Goal: Find specific page/section: Find specific page/section

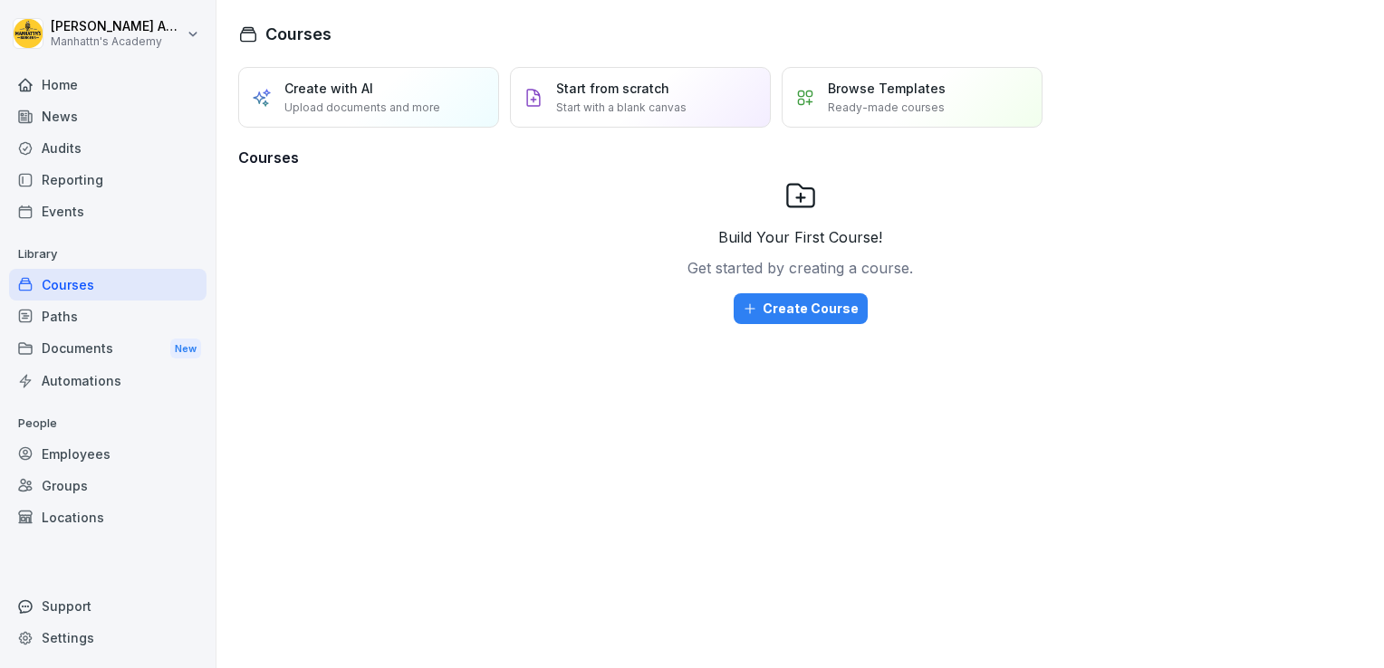
click at [101, 179] on div "Reporting" at bounding box center [107, 180] width 197 height 32
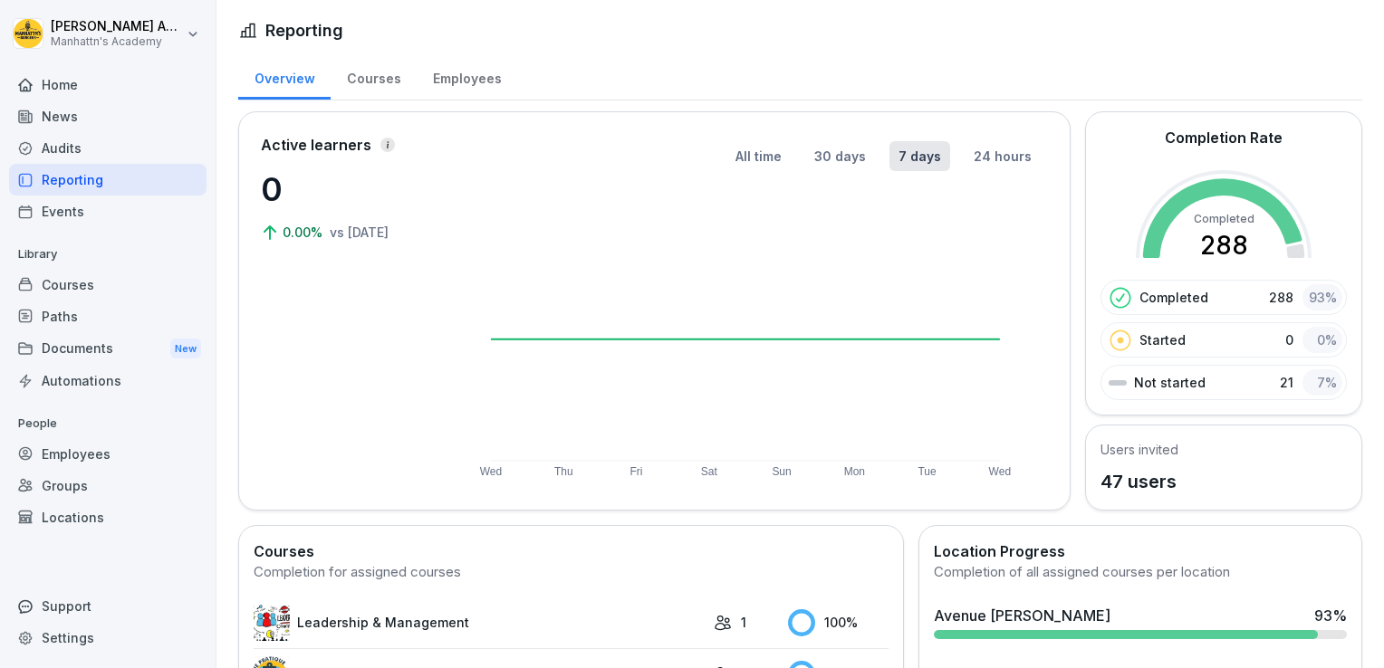
click at [76, 87] on div "Home" at bounding box center [107, 85] width 197 height 32
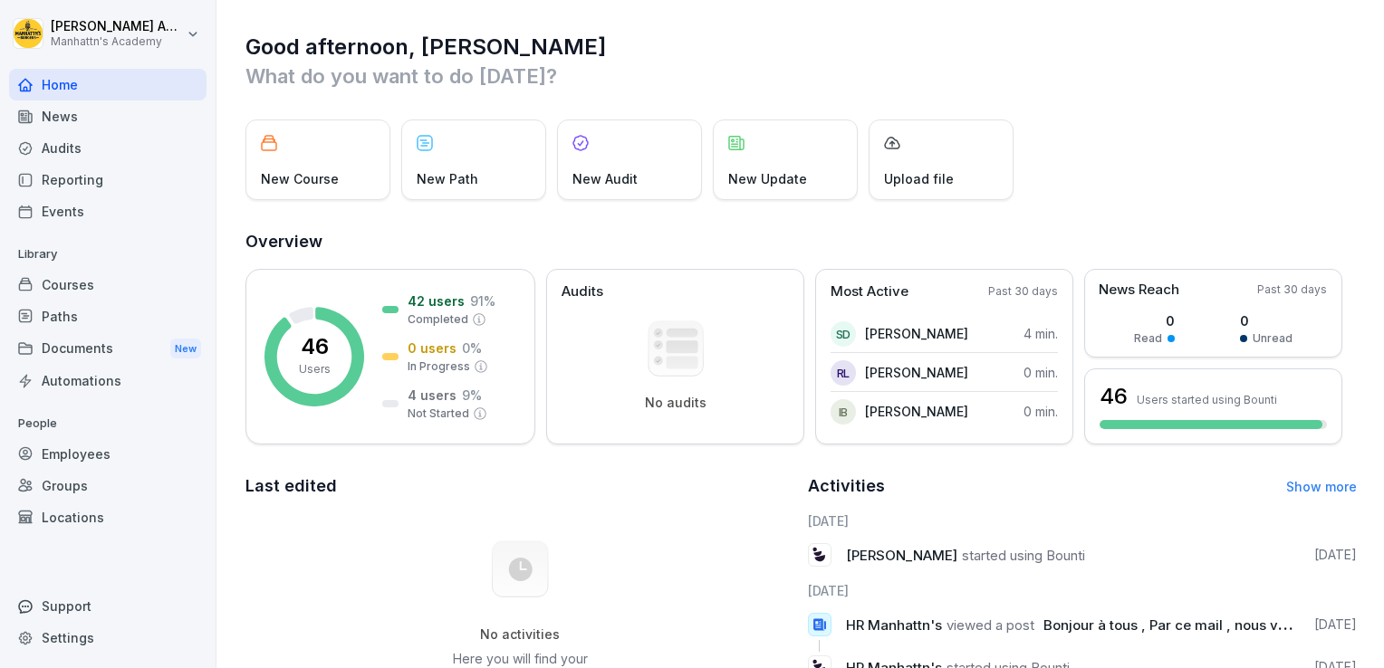
click at [96, 281] on div "Courses" at bounding box center [107, 285] width 197 height 32
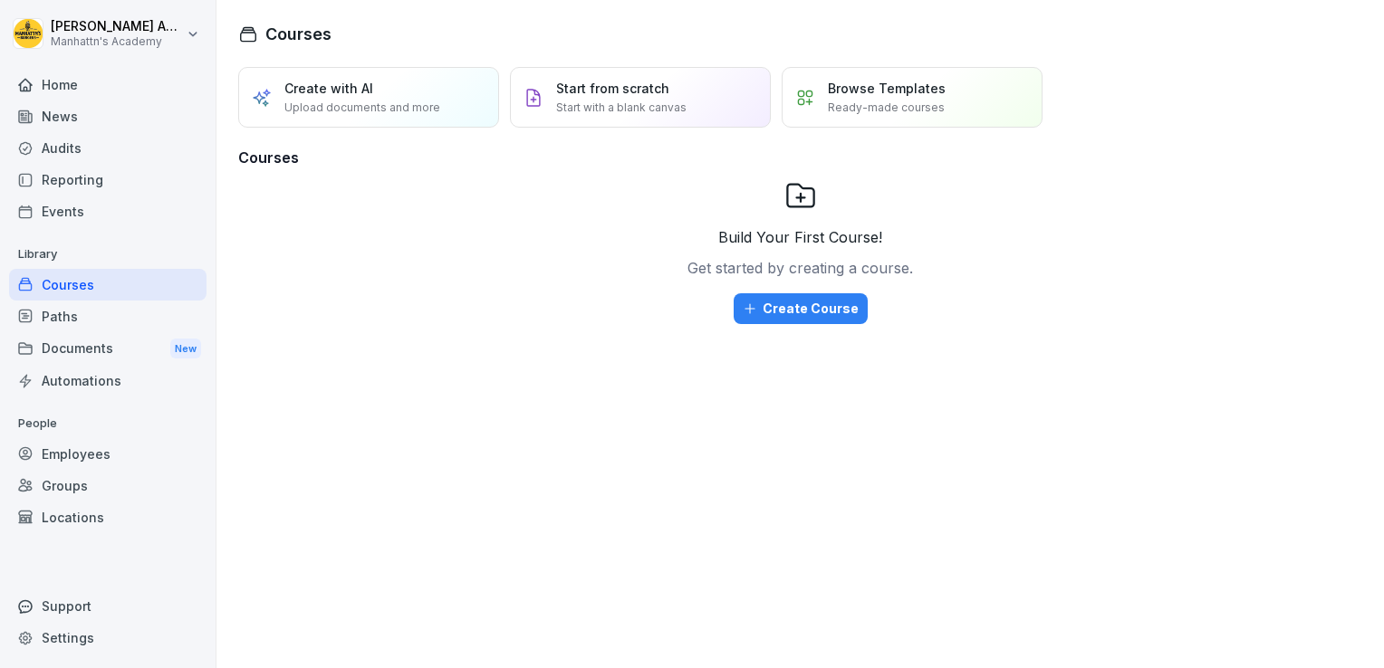
click at [62, 183] on div "Reporting" at bounding box center [107, 180] width 197 height 32
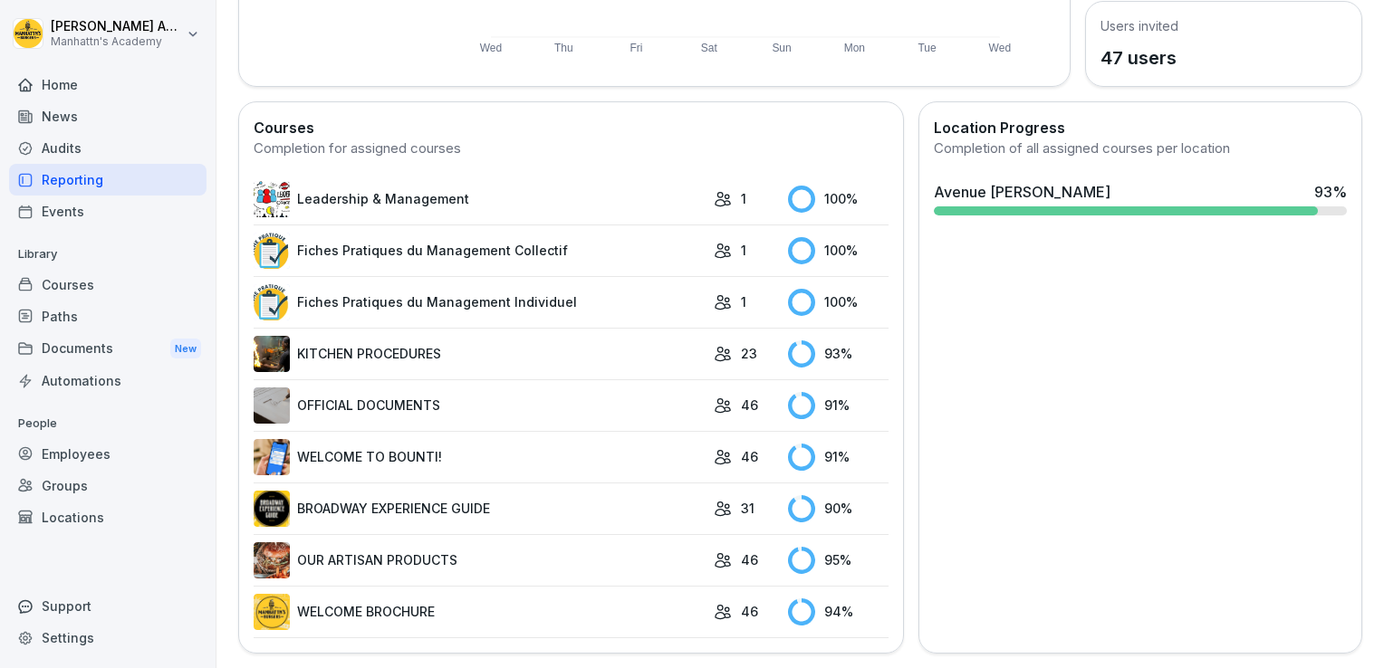
scroll to position [432, 0]
click at [596, 342] on link "KITCHEN PROCEDURES" at bounding box center [479, 354] width 451 height 36
click at [519, 388] on link "OFFICIAL DOCUMENTS" at bounding box center [479, 406] width 451 height 36
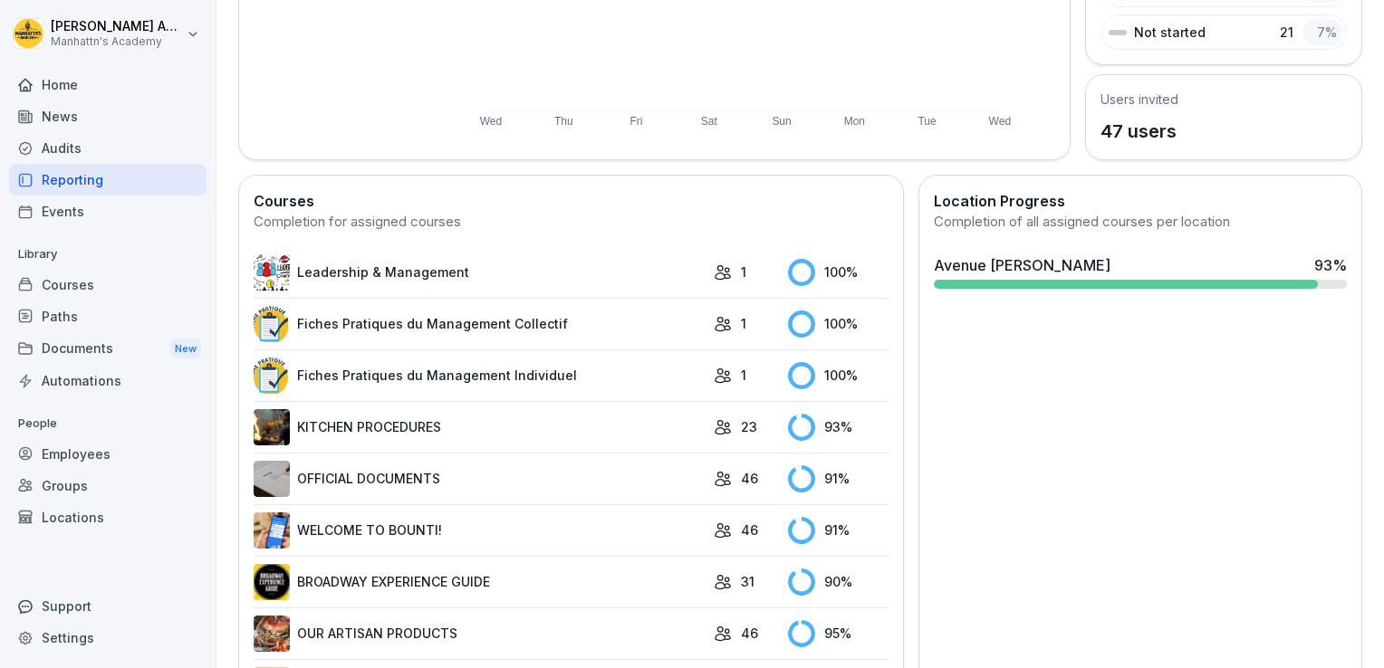
scroll to position [432, 0]
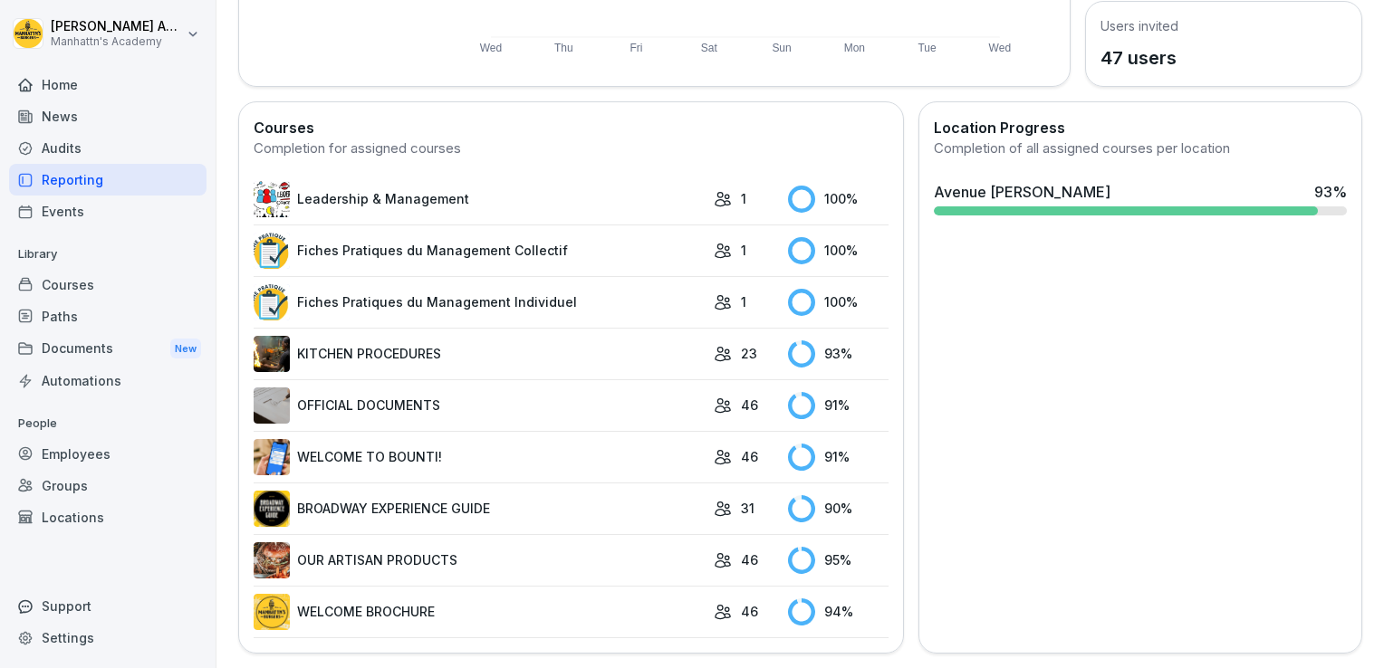
click at [558, 506] on link "BROADWAY EXPERIENCE GUIDE" at bounding box center [479, 509] width 451 height 36
